Goal: Information Seeking & Learning: Learn about a topic

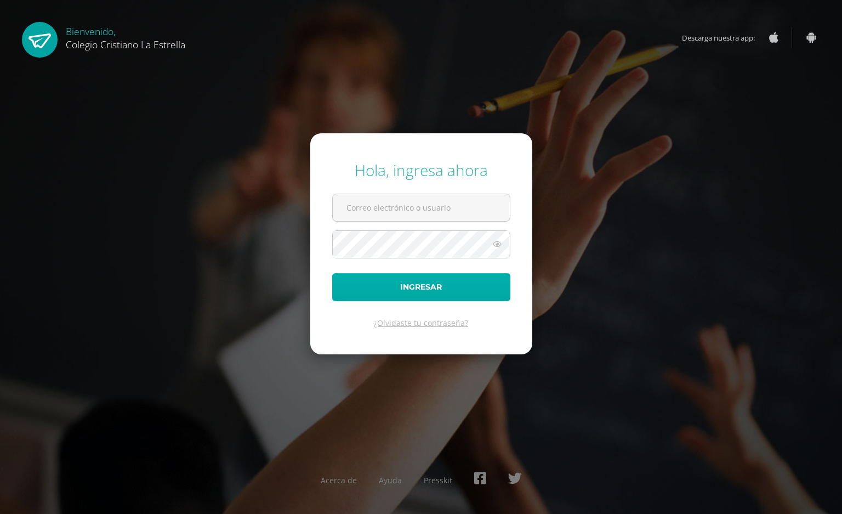
type input "2021066@laestrella.edu.gt"
click at [442, 288] on button "Ingresar" at bounding box center [421, 287] width 178 height 28
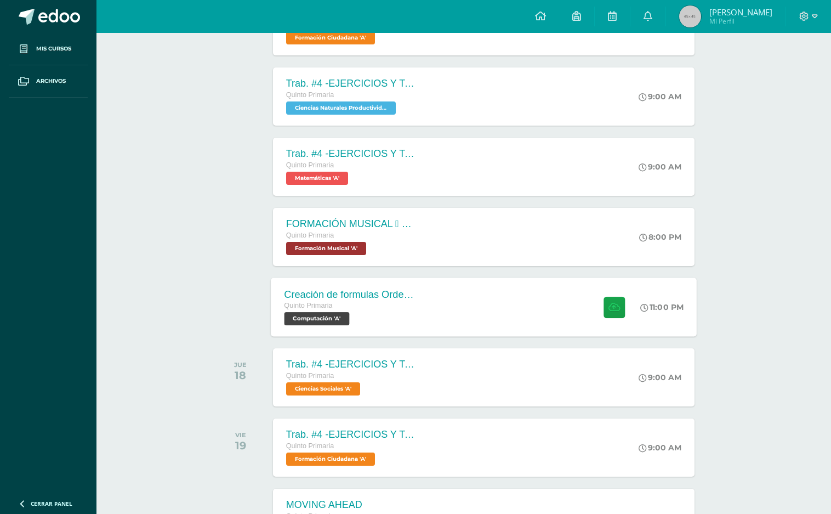
scroll to position [511, 0]
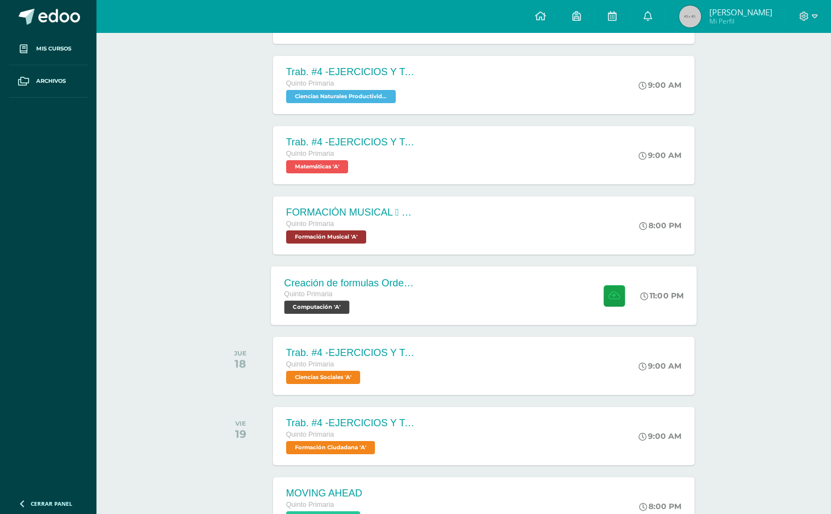
click at [499, 301] on div "Creación de formulas Orden jerárquico Quinto Primaria Computación 'A' 11:00 PM …" at bounding box center [484, 295] width 426 height 59
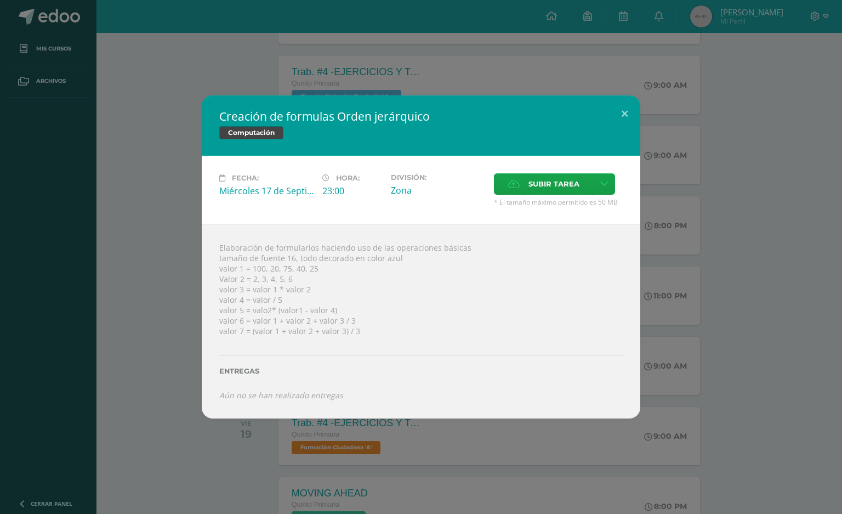
drag, startPoint x: 342, startPoint y: 343, endPoint x: 356, endPoint y: 355, distance: 18.7
click at [345, 347] on div "Elaboración de formularios haciendo uso de las operaciones básicas tamaño de fu…" at bounding box center [421, 321] width 439 height 194
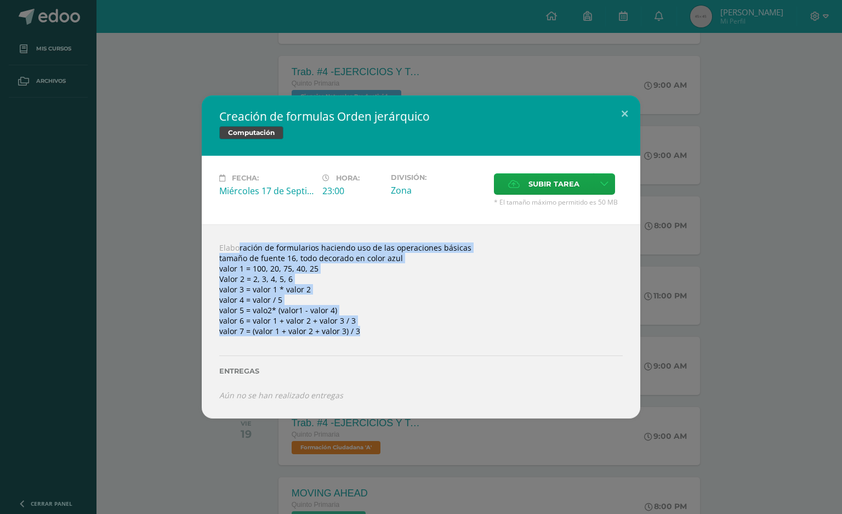
drag, startPoint x: 203, startPoint y: 235, endPoint x: 384, endPoint y: 312, distance: 197.4
click at [375, 347] on div "Elaboración de formularios haciendo uso de las operaciones básicas tamaño de fu…" at bounding box center [421, 321] width 439 height 194
click at [621, 104] on button at bounding box center [624, 113] width 31 height 37
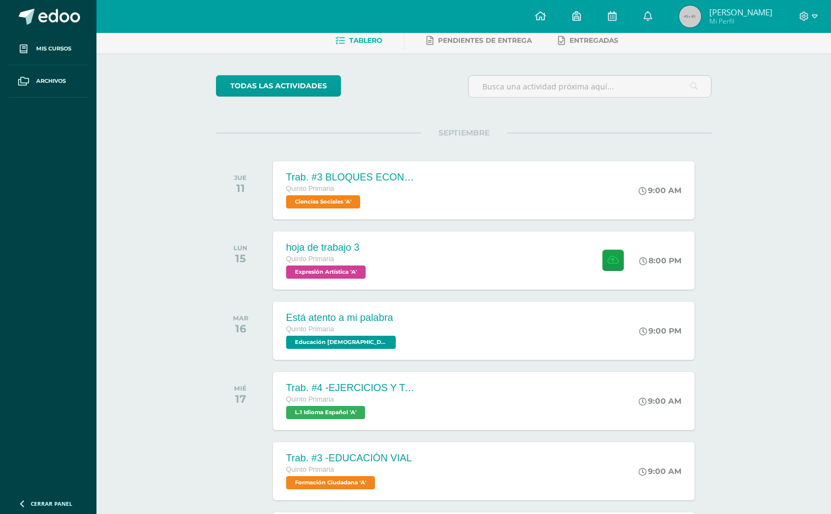
scroll to position [0, 0]
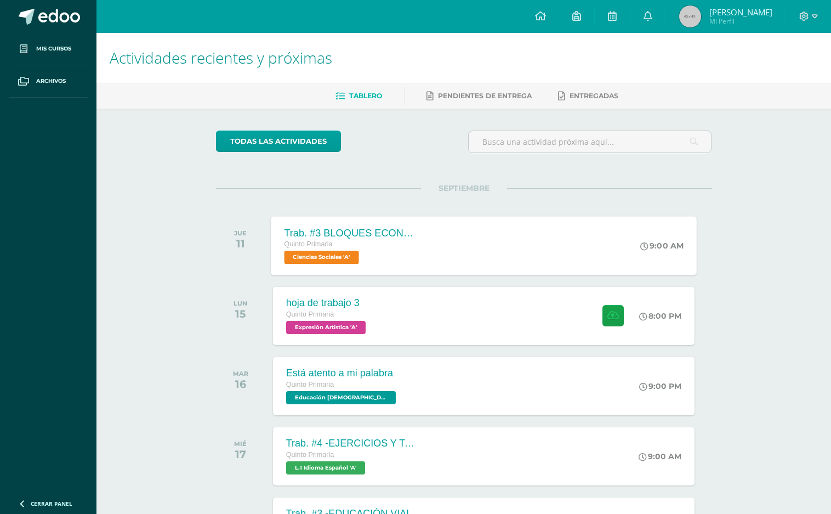
click at [397, 262] on div "Quinto Primaria Ciencias Sociales 'A'" at bounding box center [350, 250] width 133 height 25
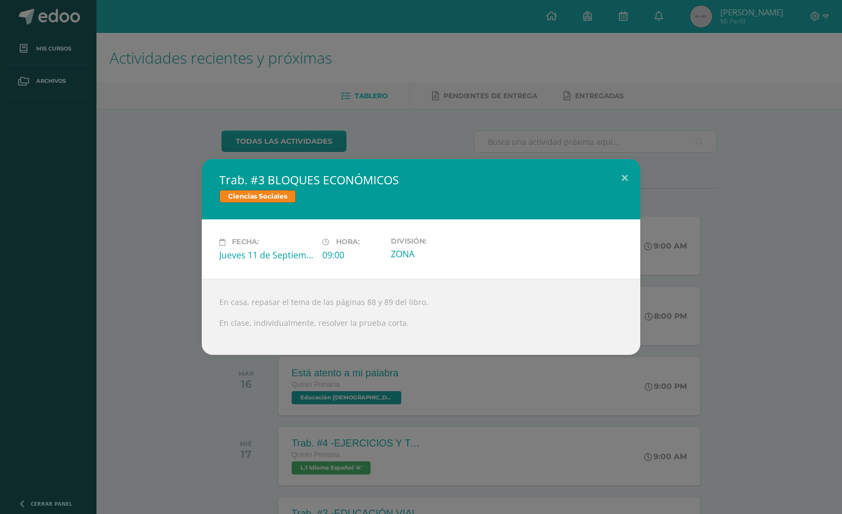
drag, startPoint x: 189, startPoint y: 325, endPoint x: 175, endPoint y: 328, distance: 13.6
click at [181, 329] on div "Trab. #3 BLOQUES ECONÓMICOS Ciencias Sociales Fecha: [DATE] Hora: 09:00 Divisió…" at bounding box center [420, 256] width 833 height 195
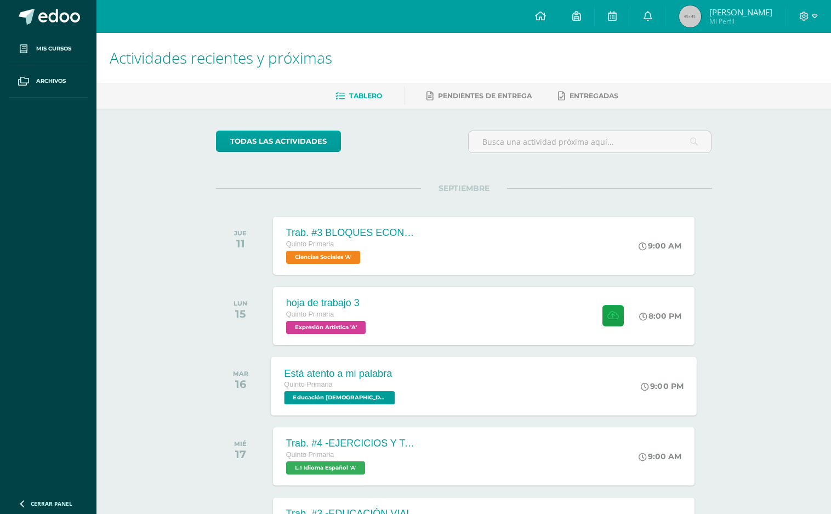
click at [378, 404] on div "Quinto Primaria Educación [DEMOGRAPHIC_DATA] 'A'" at bounding box center [340, 391] width 113 height 25
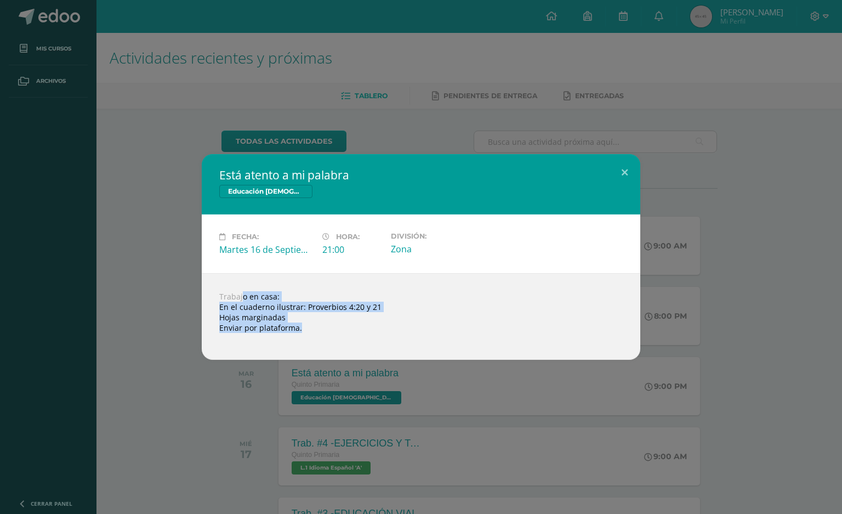
drag, startPoint x: 223, startPoint y: 296, endPoint x: 297, endPoint y: 365, distance: 100.9
click at [297, 365] on div "Está atento a mi palabra Educación [DEMOGRAPHIC_DATA] Fecha: [DATE] Hora: 21:00…" at bounding box center [421, 257] width 842 height 514
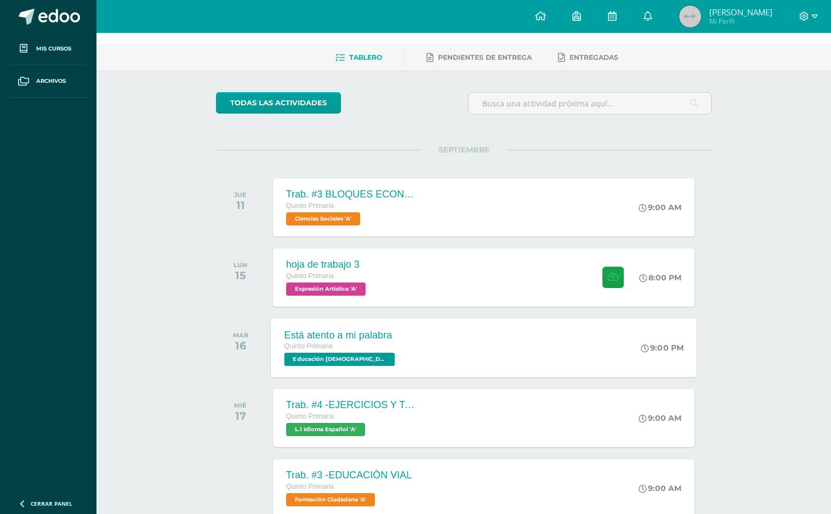
scroll to position [73, 0]
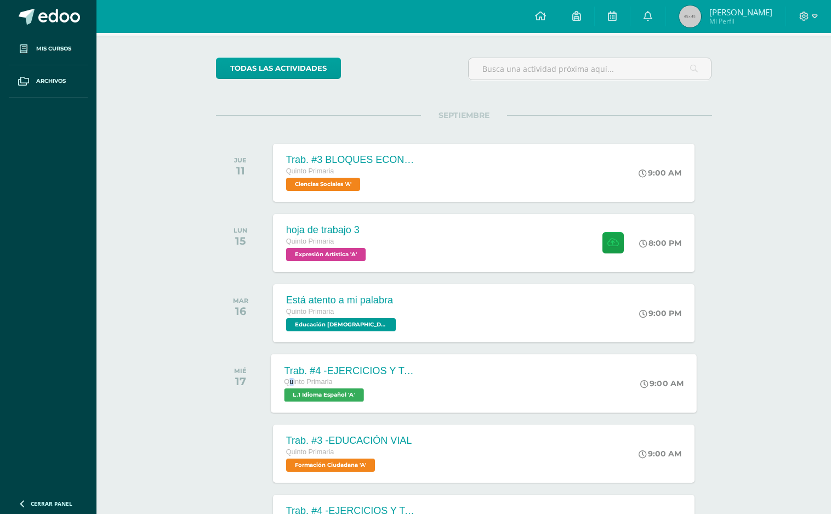
click at [292, 384] on span "Quinto Primaria" at bounding box center [308, 382] width 48 height 8
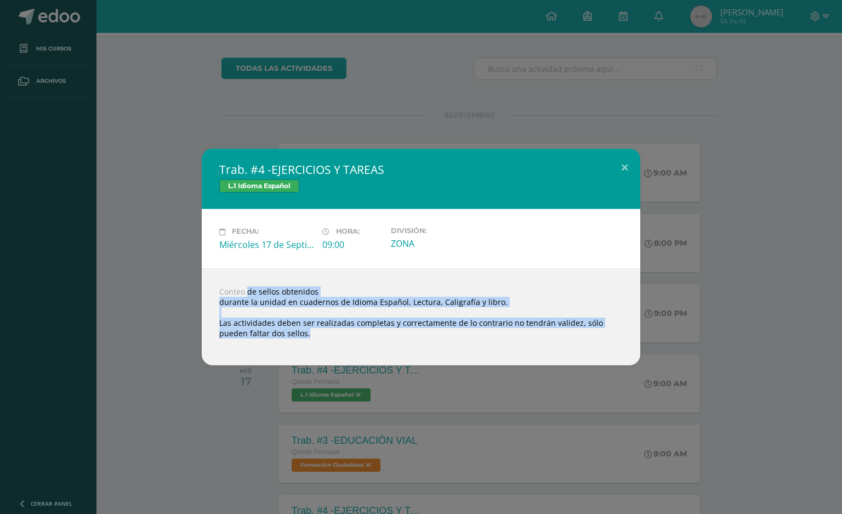
drag, startPoint x: 231, startPoint y: 284, endPoint x: 422, endPoint y: 355, distance: 204.2
click at [422, 355] on div "Conteo de sellos obtenidos durante la unidad en cuadernos de Idioma Español, Le…" at bounding box center [421, 316] width 439 height 97
click at [798, 333] on div "Trab. #4 -EJERCICIOS Y TAREAS L.1 Idioma Español Fecha: [DATE] Hora: 09:00 Divi…" at bounding box center [420, 257] width 833 height 216
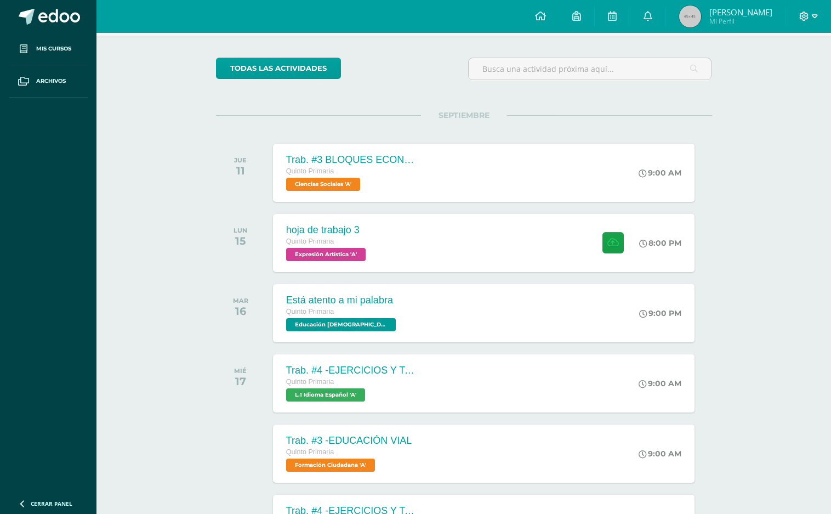
click at [814, 14] on icon at bounding box center [815, 16] width 6 height 4
click at [756, 79] on span "Cerrar sesión" at bounding box center [780, 75] width 49 height 10
